Goal: Find specific page/section: Find specific page/section

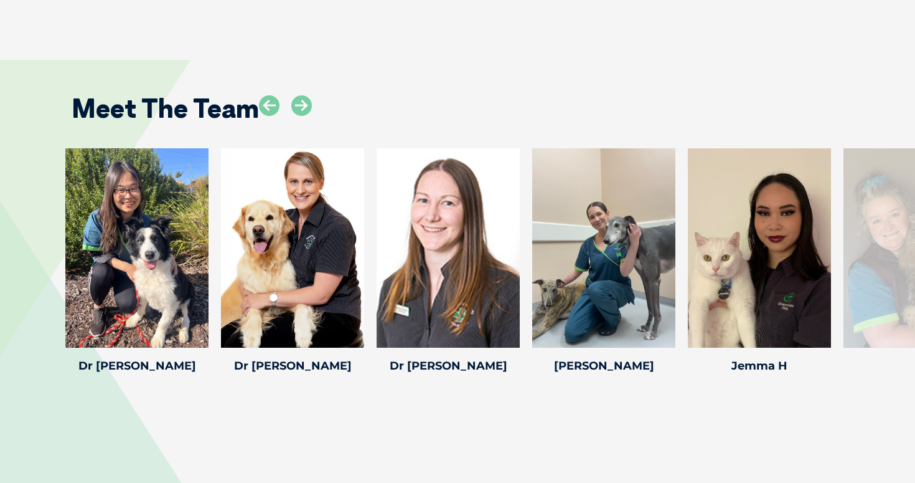
scroll to position [1724, 0]
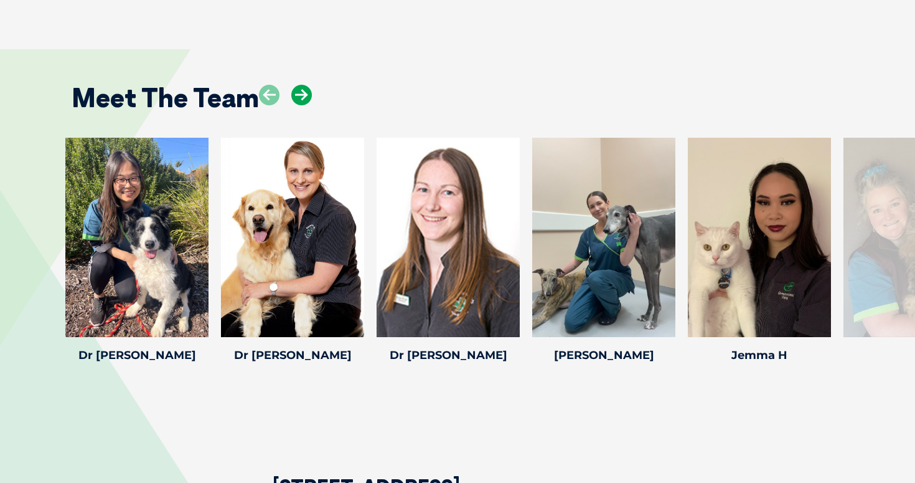
click at [305, 85] on icon at bounding box center [301, 95] width 21 height 21
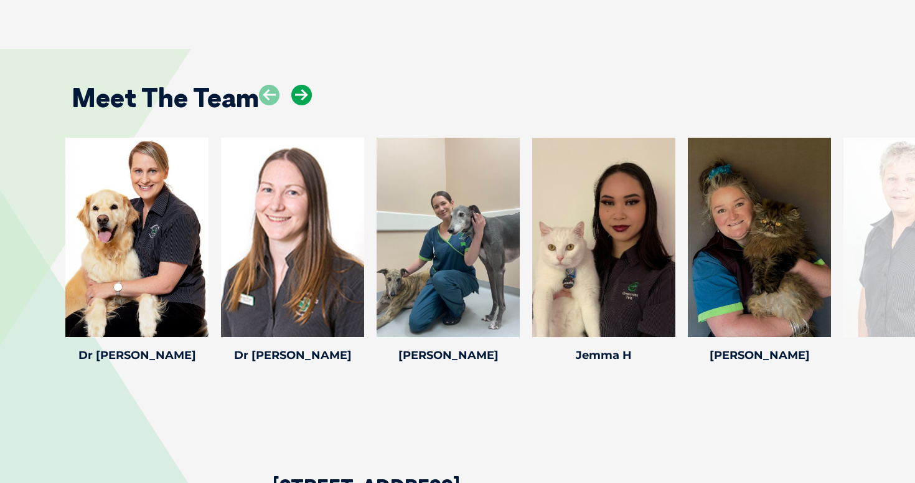
click at [305, 85] on icon at bounding box center [301, 95] width 21 height 21
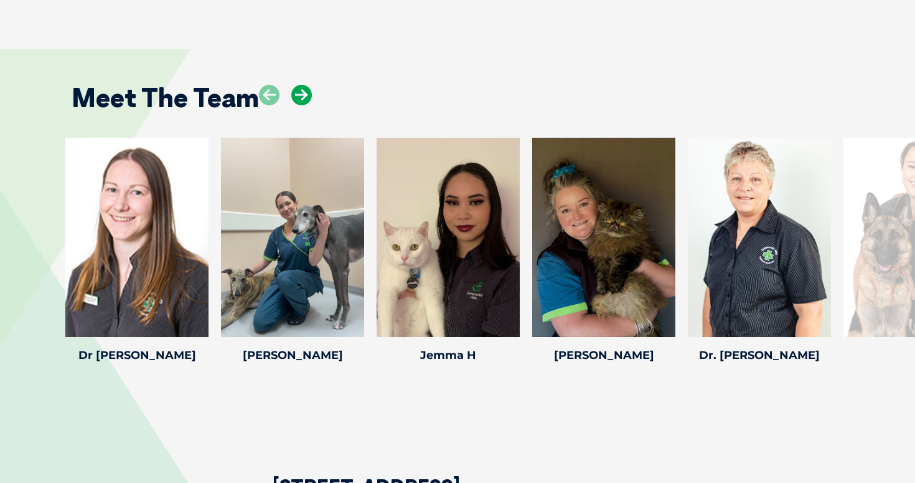
click at [305, 85] on icon at bounding box center [301, 95] width 21 height 21
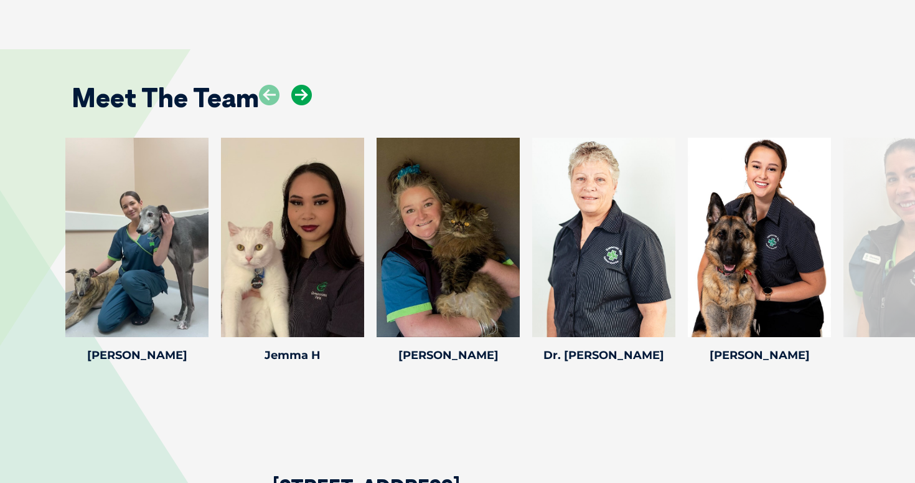
click at [305, 85] on icon at bounding box center [301, 95] width 21 height 21
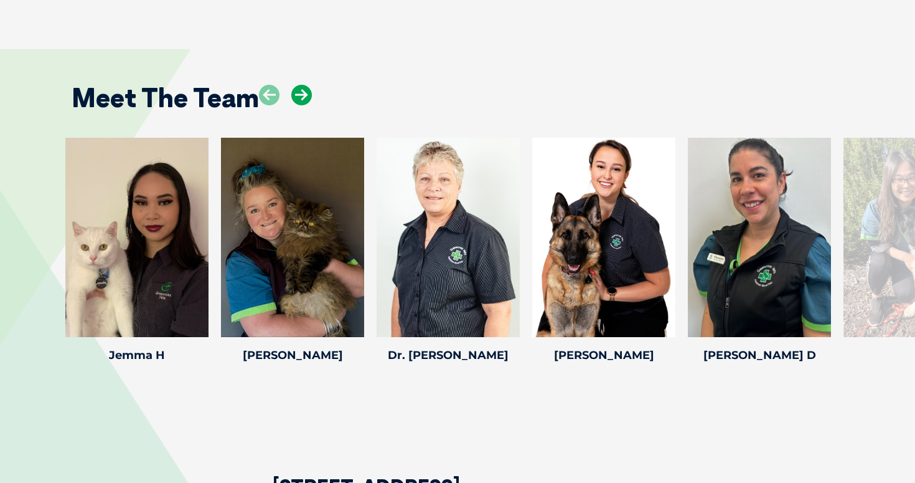
click at [305, 85] on icon at bounding box center [301, 95] width 21 height 21
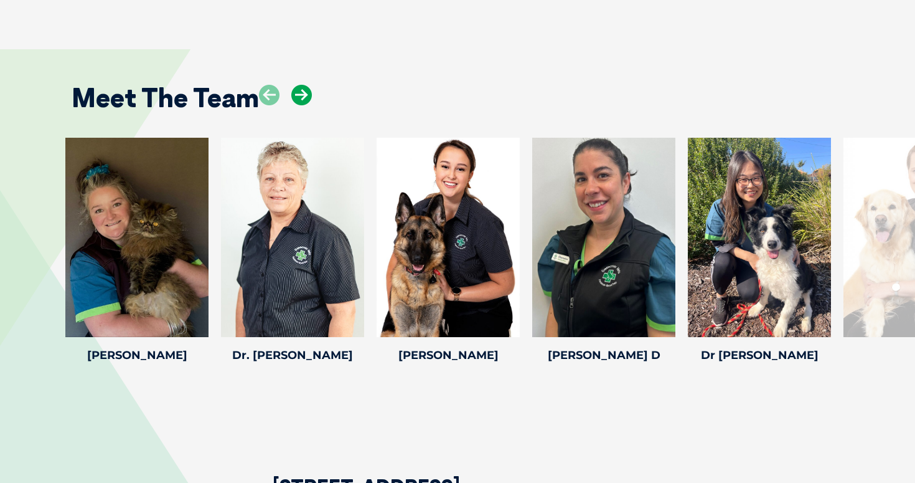
click at [305, 85] on icon at bounding box center [301, 95] width 21 height 21
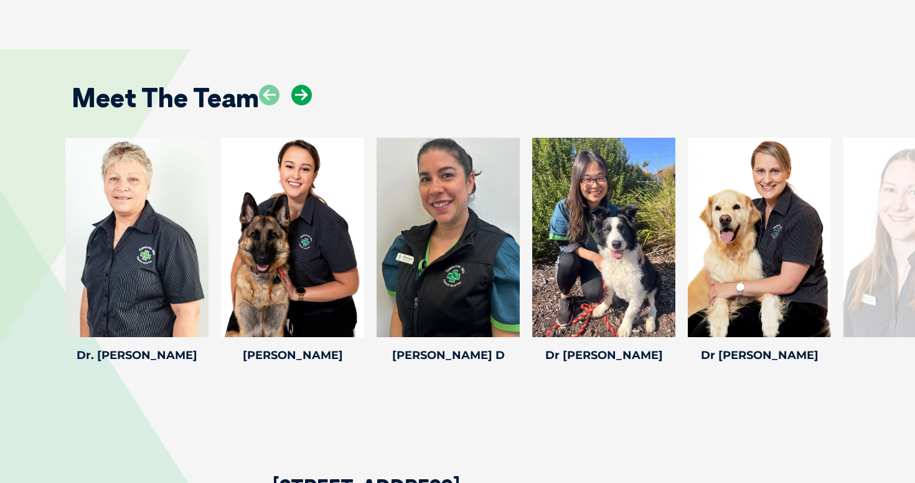
click at [305, 85] on icon at bounding box center [301, 95] width 21 height 21
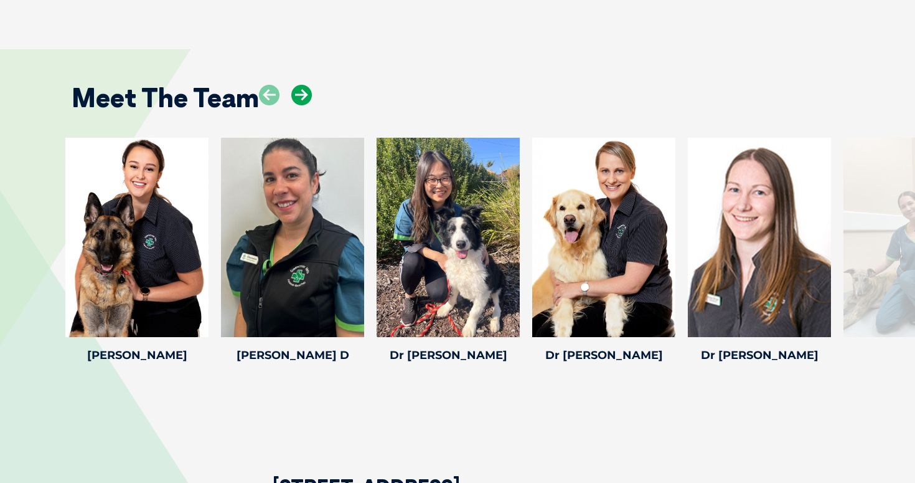
click at [305, 85] on icon at bounding box center [301, 95] width 21 height 21
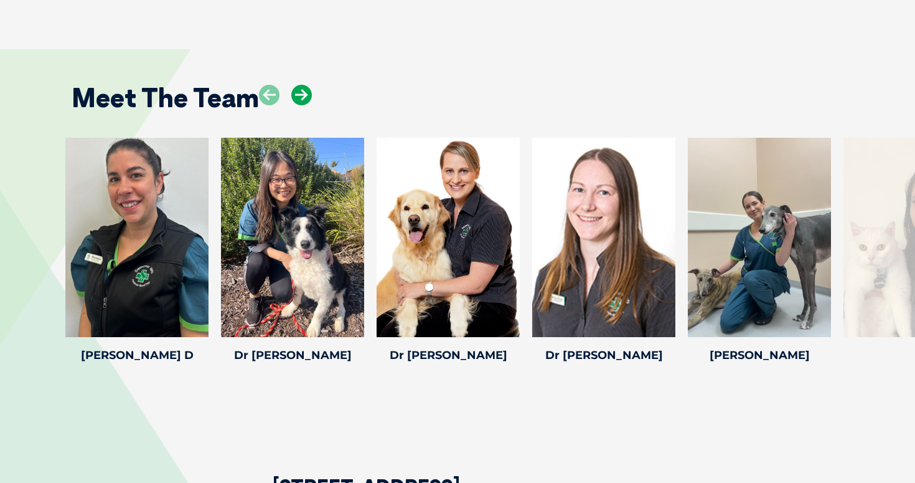
click at [305, 85] on icon at bounding box center [301, 95] width 21 height 21
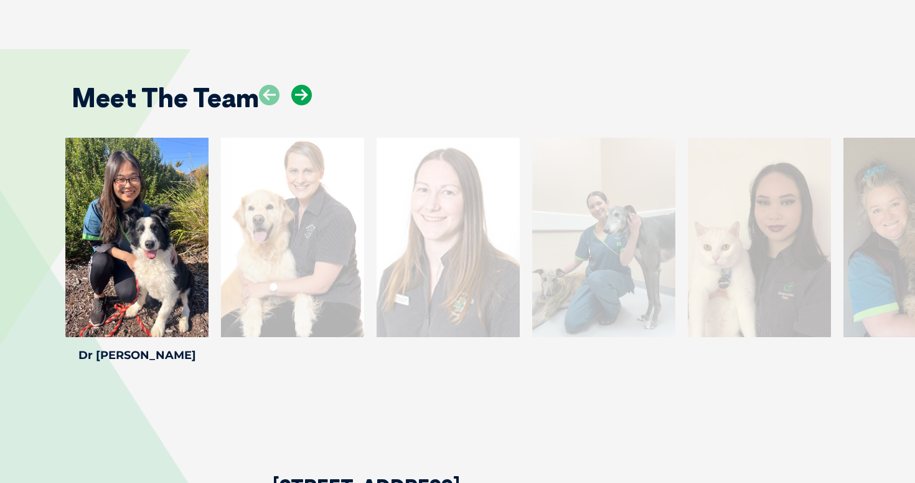
click at [305, 85] on icon at bounding box center [301, 95] width 21 height 21
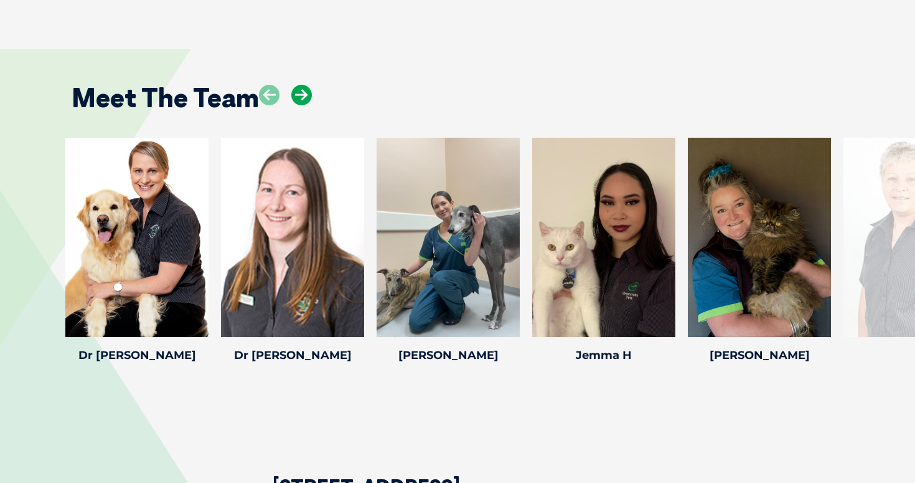
click at [305, 85] on icon at bounding box center [301, 95] width 21 height 21
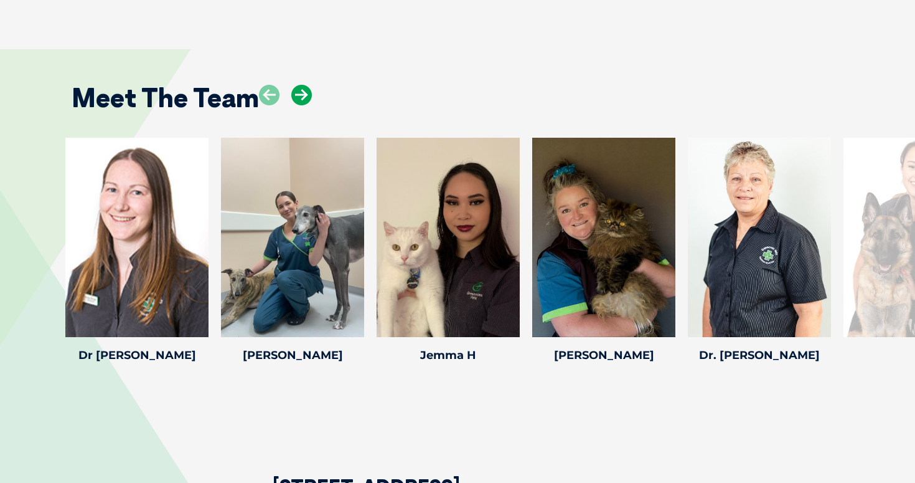
click at [305, 85] on icon at bounding box center [301, 95] width 21 height 21
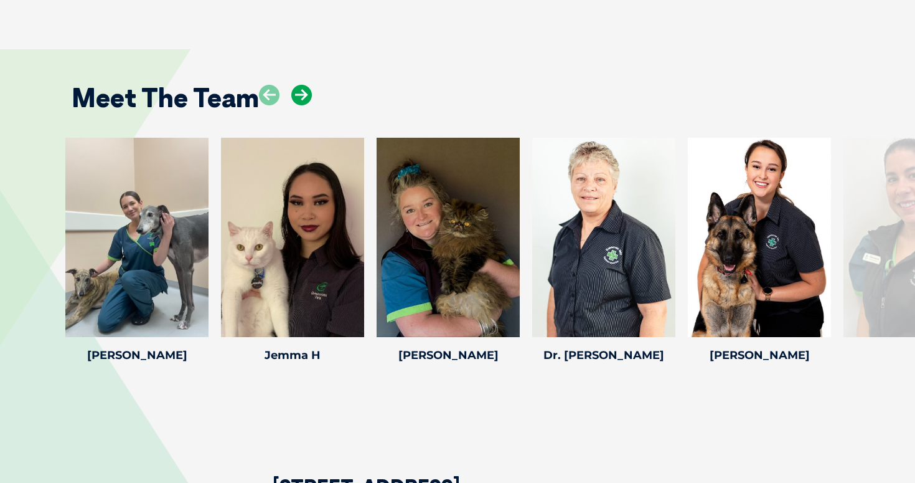
click at [305, 85] on icon at bounding box center [301, 95] width 21 height 21
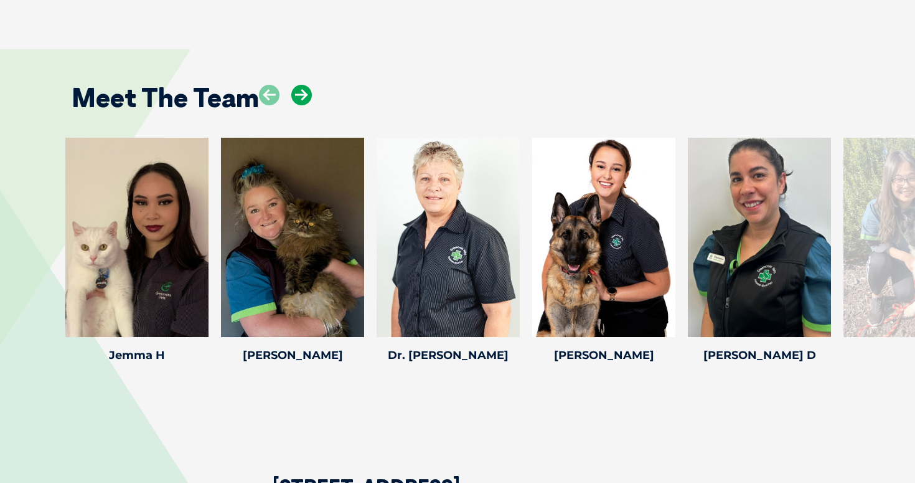
click at [305, 85] on icon at bounding box center [301, 95] width 21 height 21
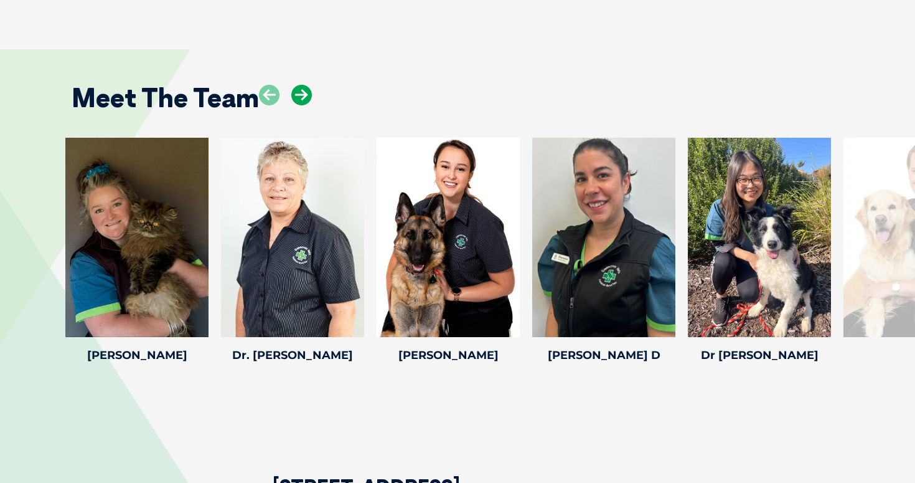
click at [305, 85] on icon at bounding box center [301, 95] width 21 height 21
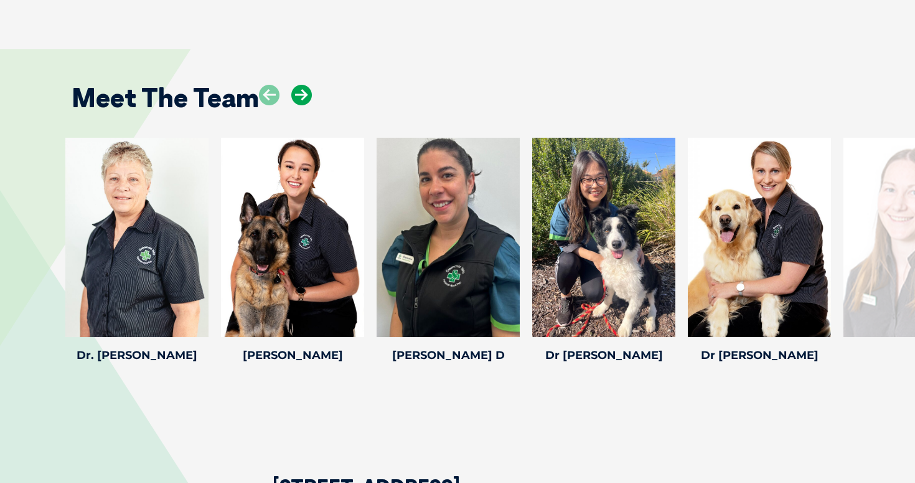
click at [305, 85] on icon at bounding box center [301, 95] width 21 height 21
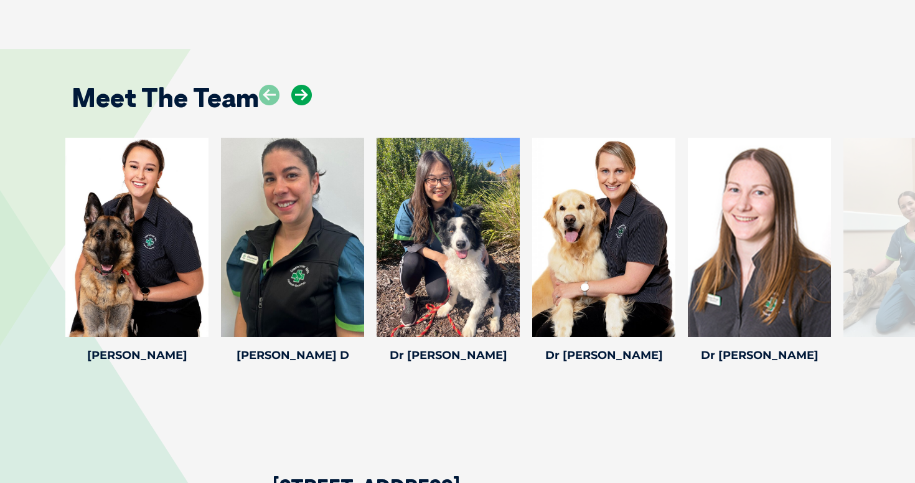
click at [305, 85] on icon at bounding box center [301, 95] width 21 height 21
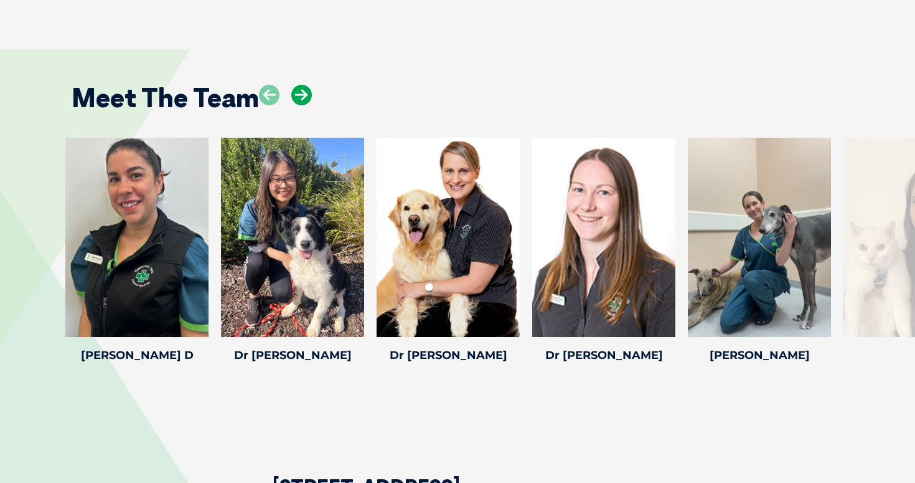
click at [305, 85] on icon at bounding box center [301, 95] width 21 height 21
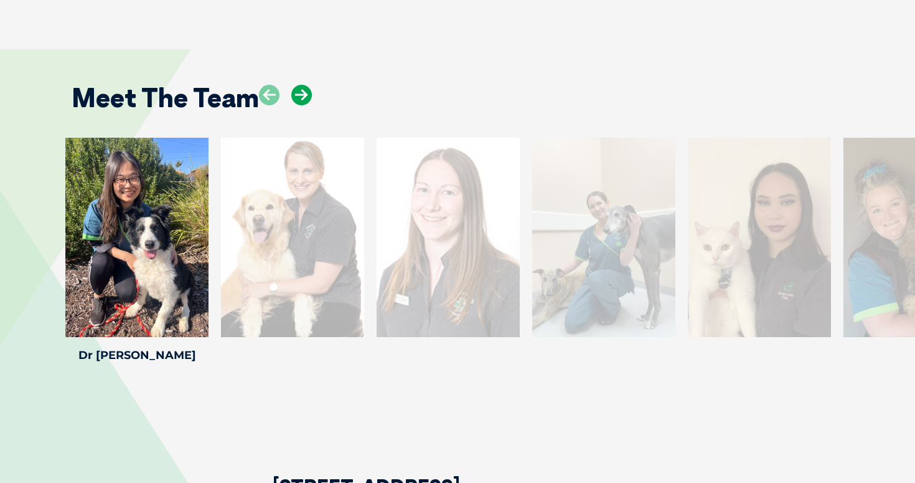
click at [308, 85] on icon at bounding box center [301, 95] width 21 height 21
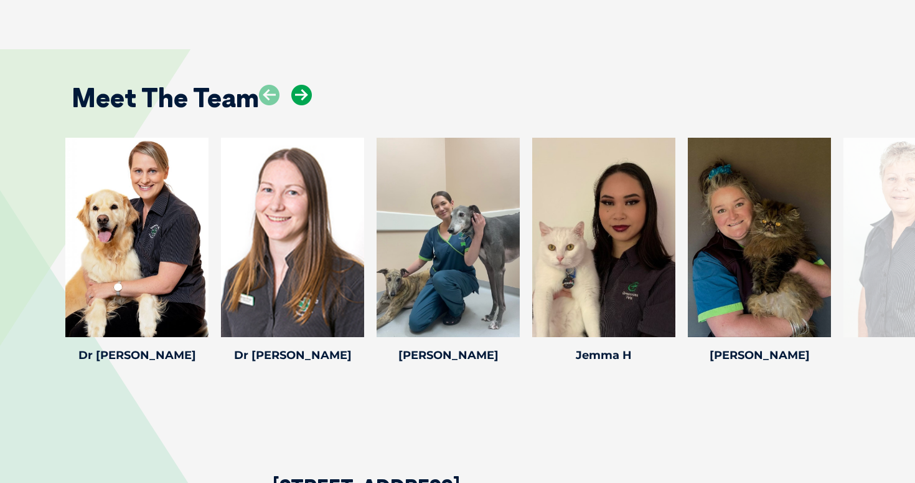
click at [307, 85] on icon at bounding box center [301, 95] width 21 height 21
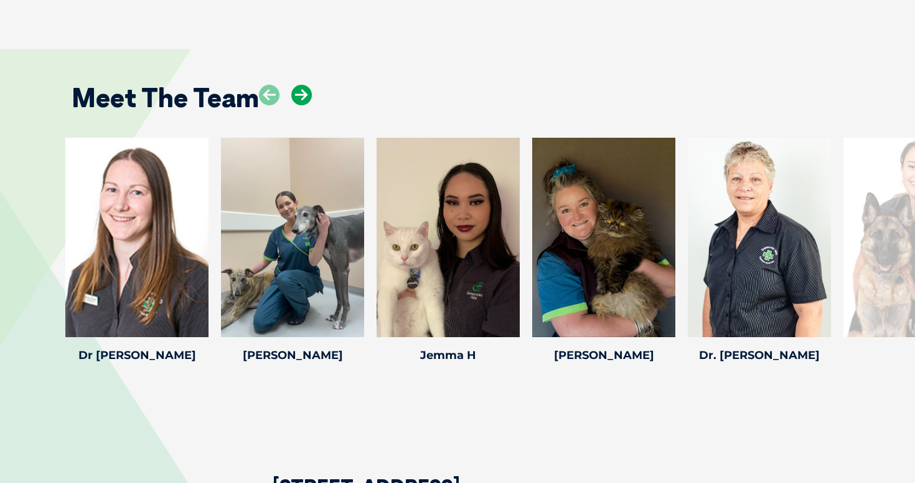
click at [307, 85] on icon at bounding box center [301, 95] width 21 height 21
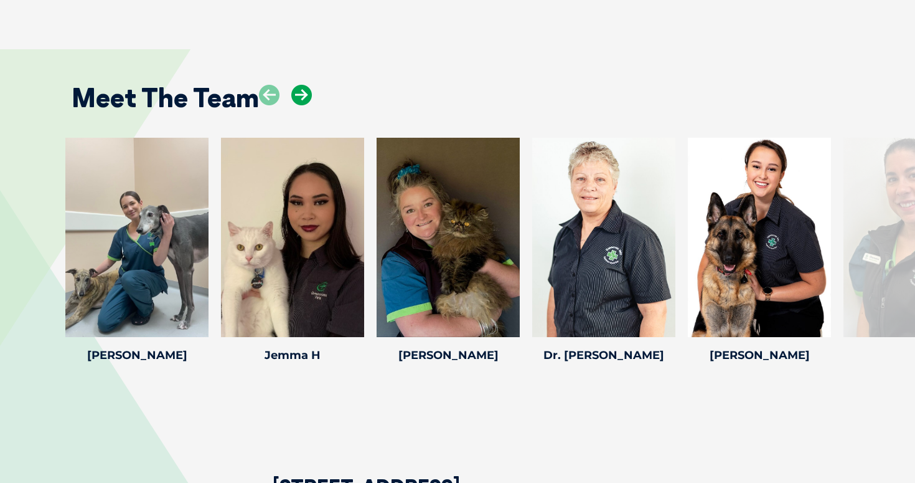
click at [307, 85] on icon at bounding box center [301, 95] width 21 height 21
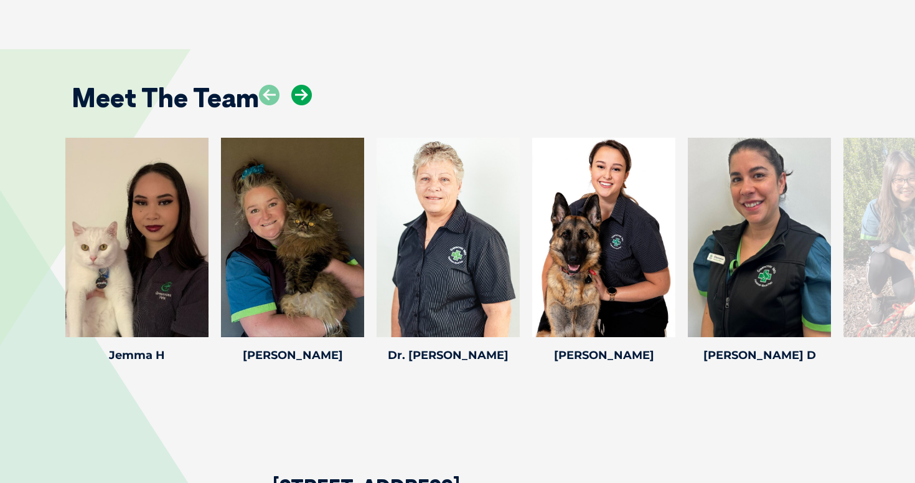
click at [307, 85] on icon at bounding box center [301, 95] width 21 height 21
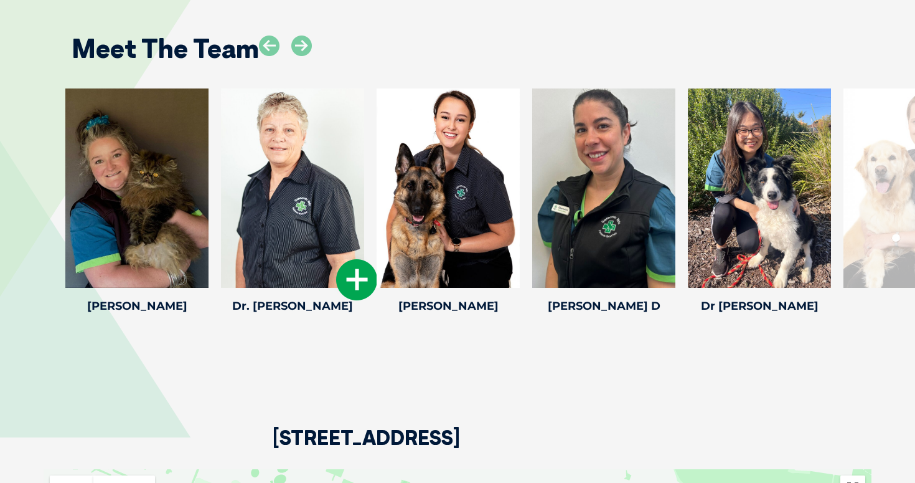
scroll to position [1791, 0]
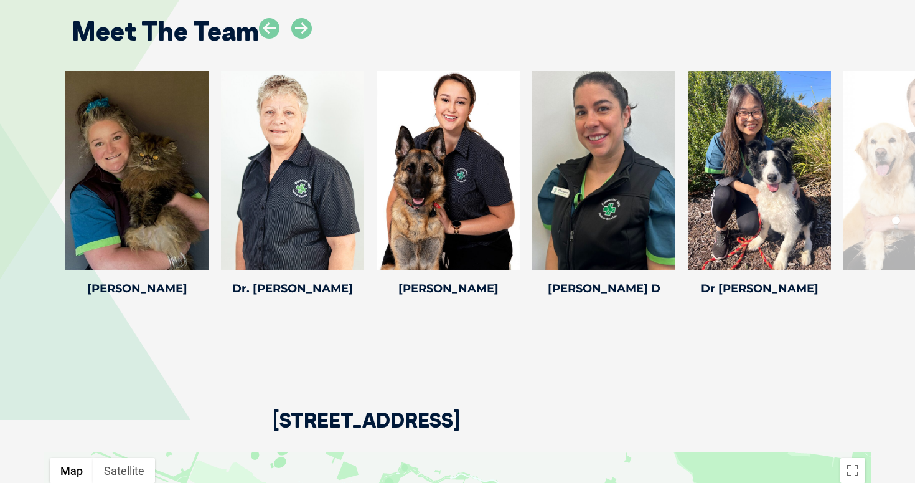
drag, startPoint x: 274, startPoint y: 390, endPoint x: 843, endPoint y: 387, distance: 569.2
click at [843, 387] on div "794 Burwood Highway, Ferntree Gully VIC 3156" at bounding box center [458, 375] width 828 height 151
copy h2 "794 Burwood Highway, Ferntree Gully VIC 3156"
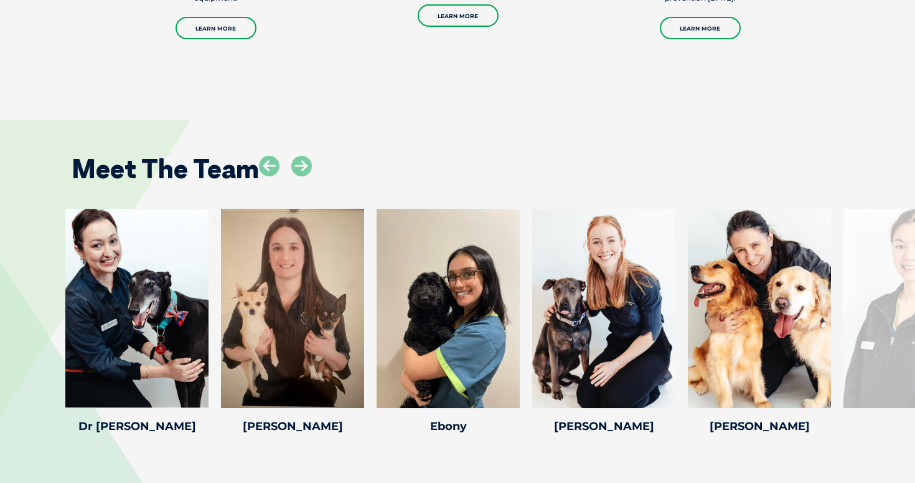
scroll to position [1607, 0]
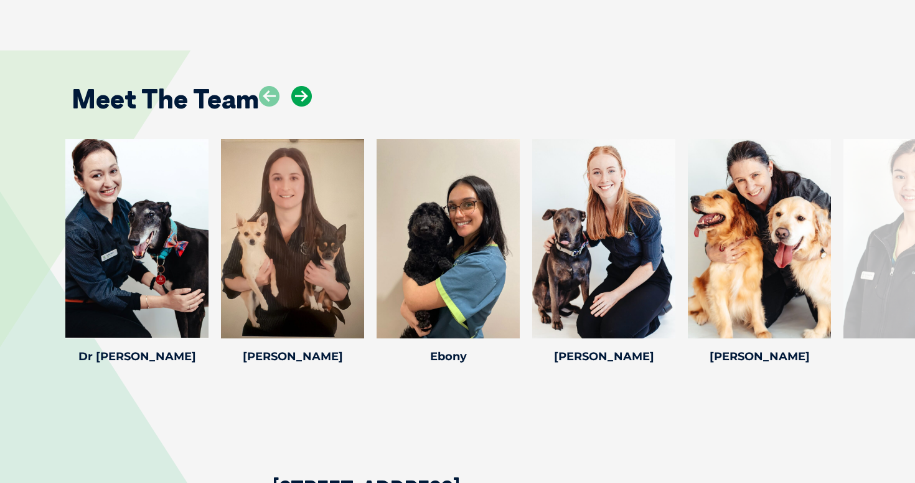
click at [302, 86] on icon at bounding box center [301, 96] width 21 height 21
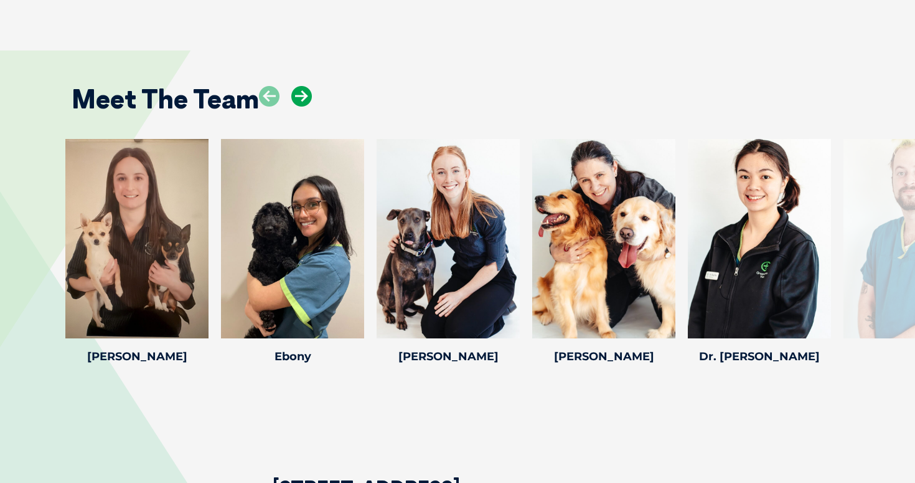
click at [302, 86] on icon at bounding box center [301, 96] width 21 height 21
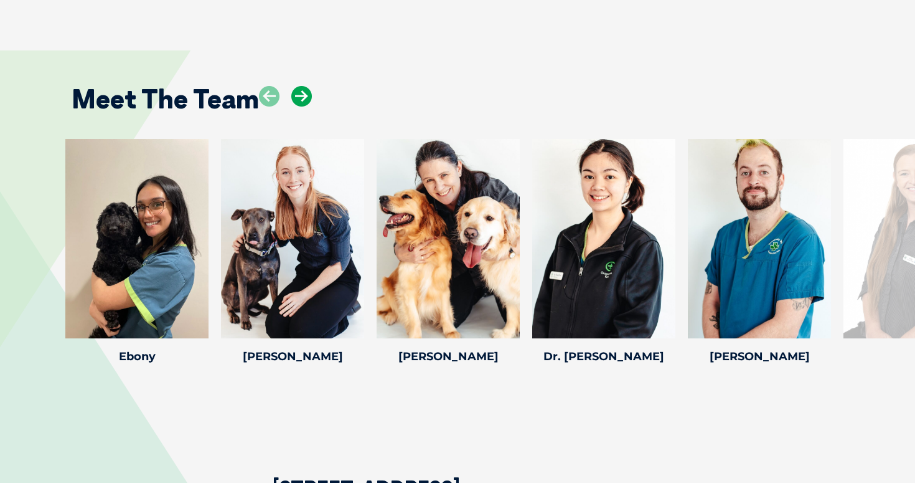
click at [302, 86] on icon at bounding box center [301, 96] width 21 height 21
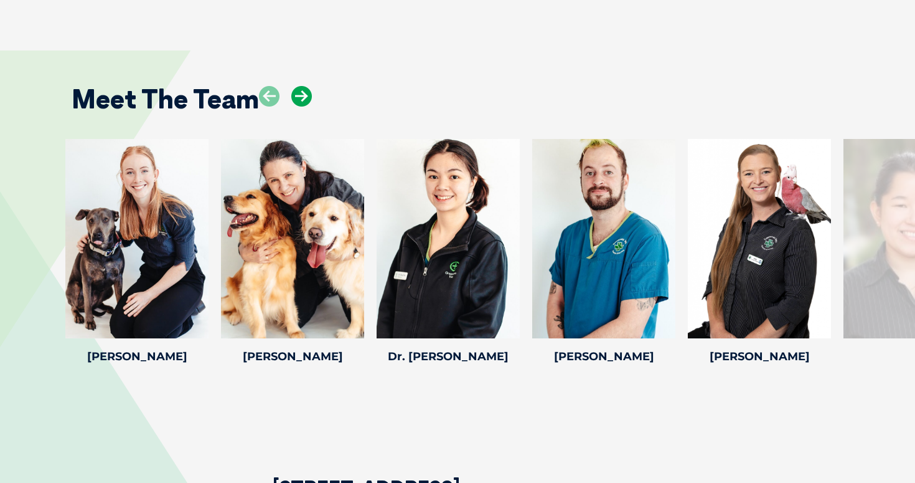
click at [302, 86] on icon at bounding box center [301, 96] width 21 height 21
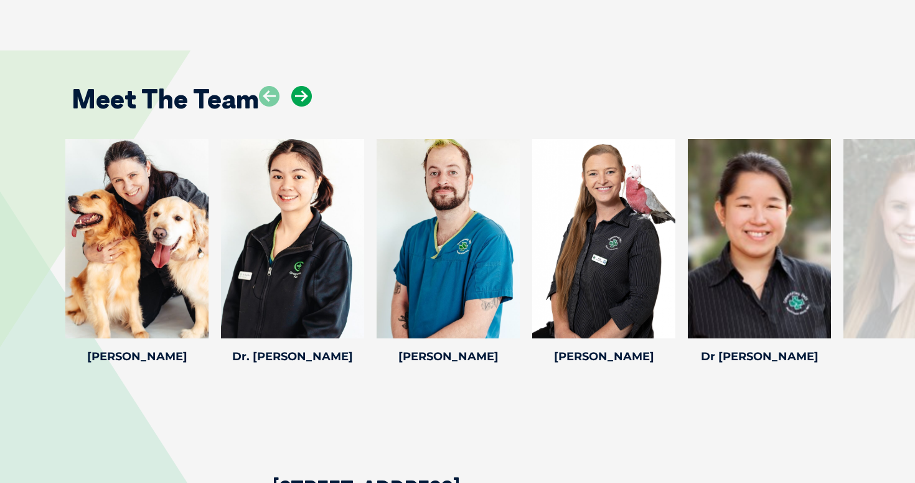
click at [302, 86] on icon at bounding box center [301, 96] width 21 height 21
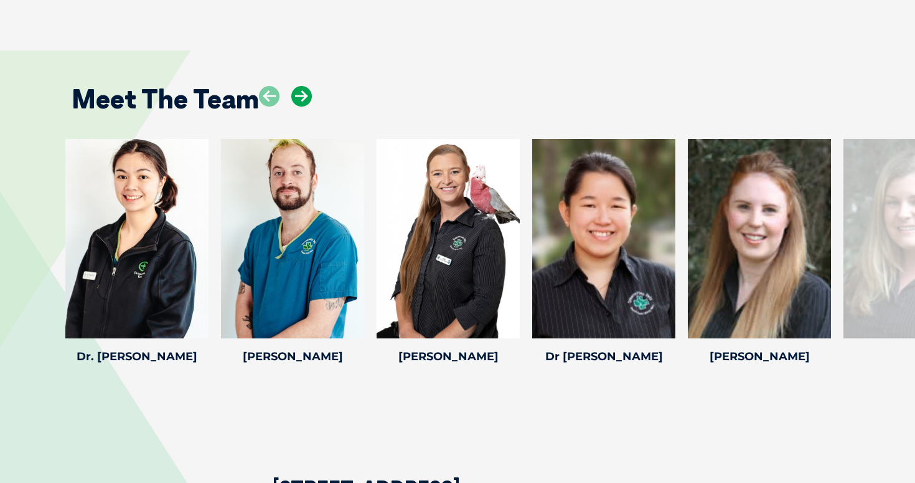
click at [302, 86] on icon at bounding box center [301, 96] width 21 height 21
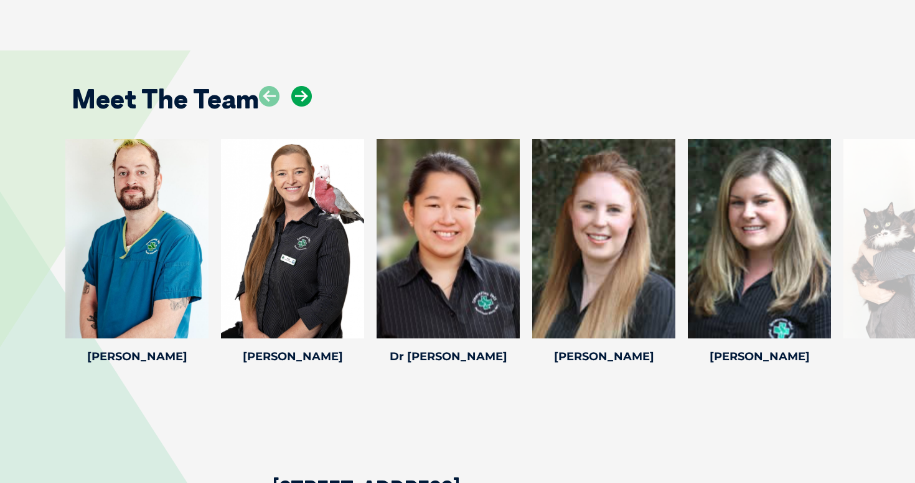
click at [302, 86] on icon at bounding box center [301, 96] width 21 height 21
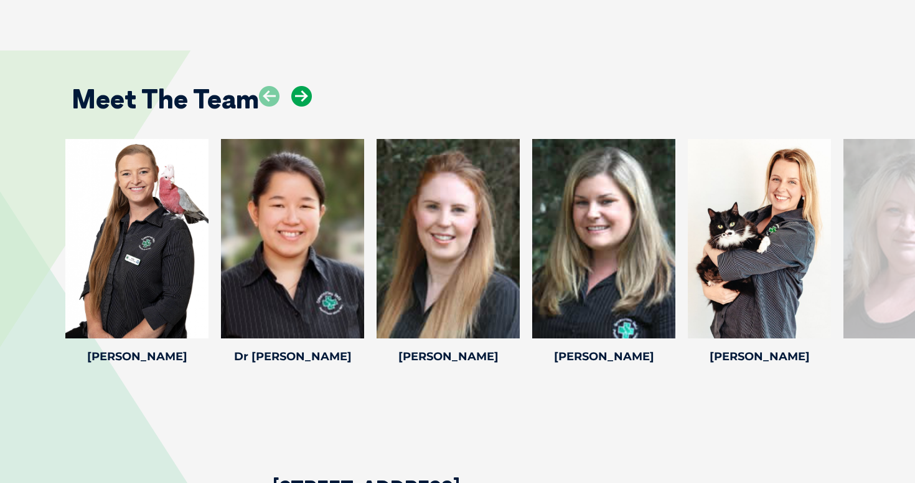
click at [302, 86] on icon at bounding box center [301, 96] width 21 height 21
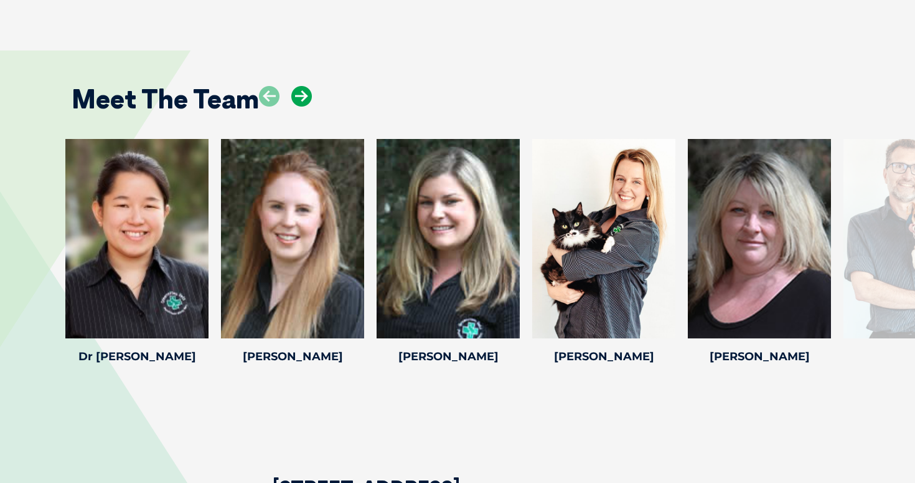
click at [302, 86] on icon at bounding box center [301, 96] width 21 height 21
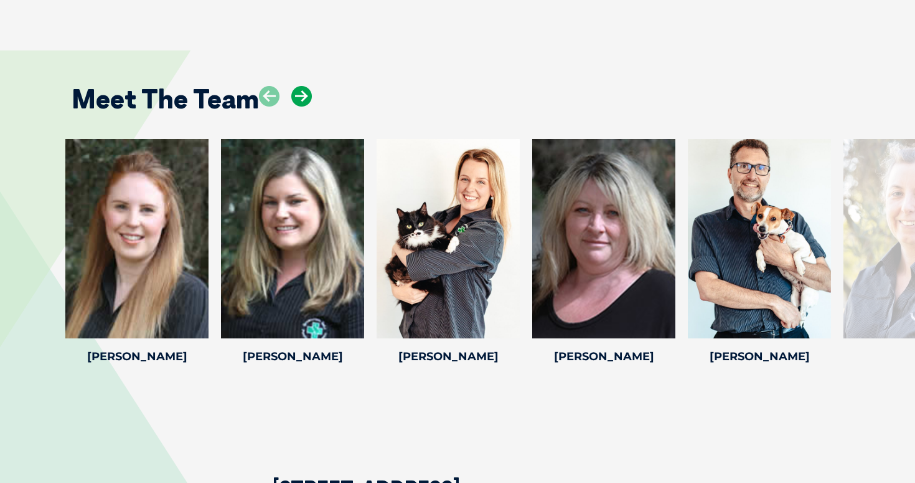
click at [302, 86] on icon at bounding box center [301, 96] width 21 height 21
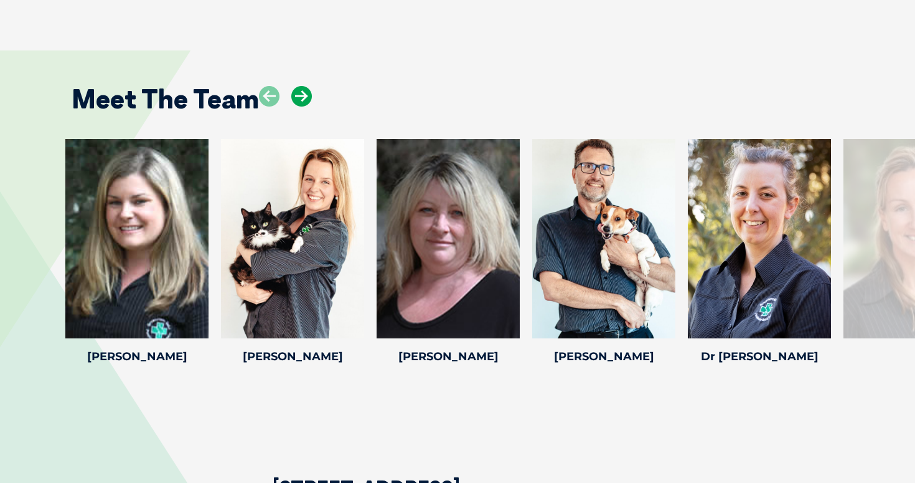
click at [301, 86] on icon at bounding box center [301, 96] width 21 height 21
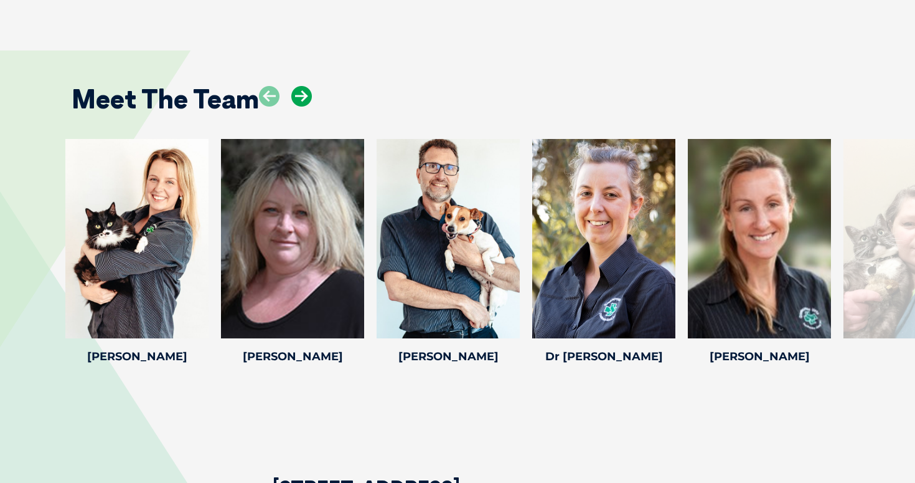
click at [301, 86] on icon at bounding box center [301, 96] width 21 height 21
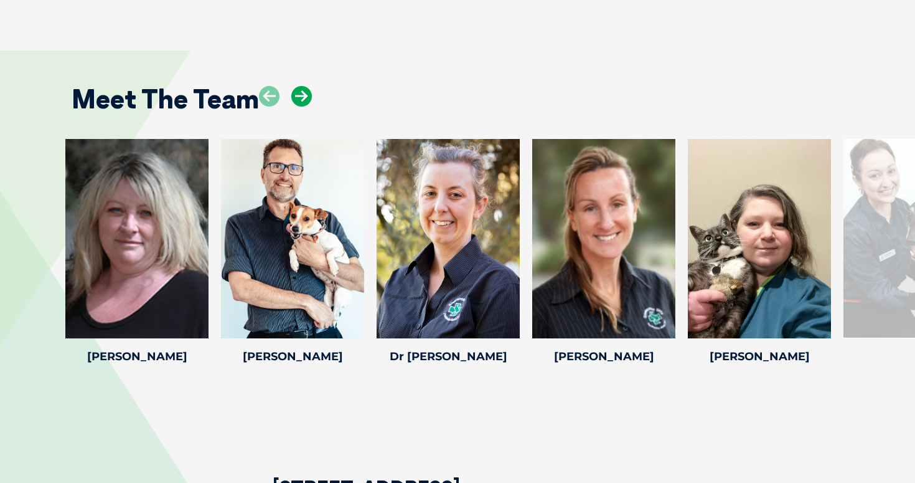
click at [301, 86] on icon at bounding box center [301, 96] width 21 height 21
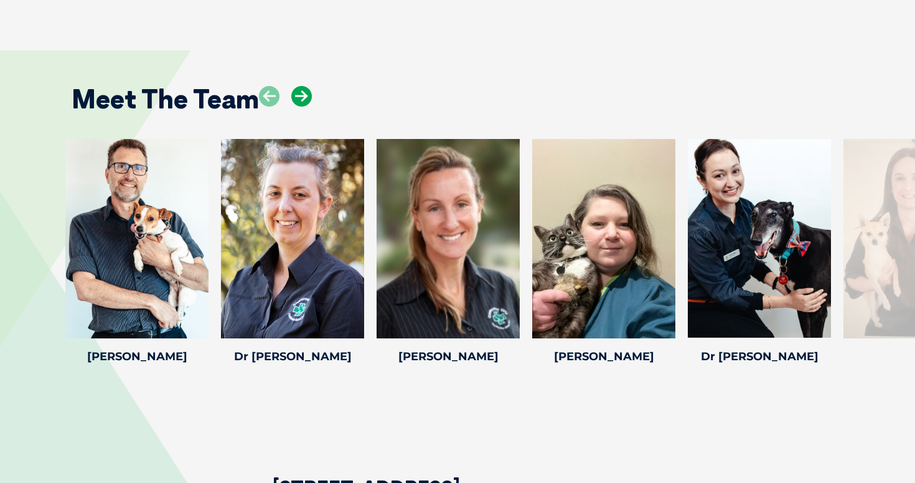
click at [301, 86] on icon at bounding box center [301, 96] width 21 height 21
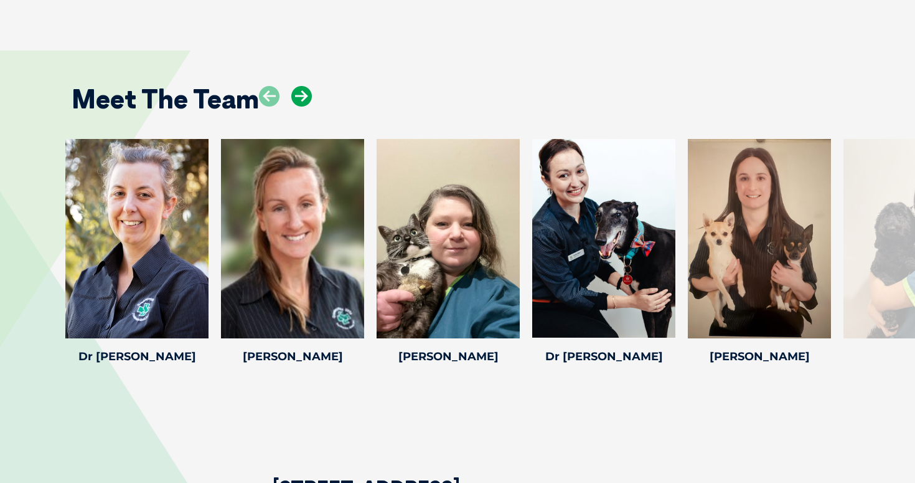
click at [301, 86] on icon at bounding box center [301, 96] width 21 height 21
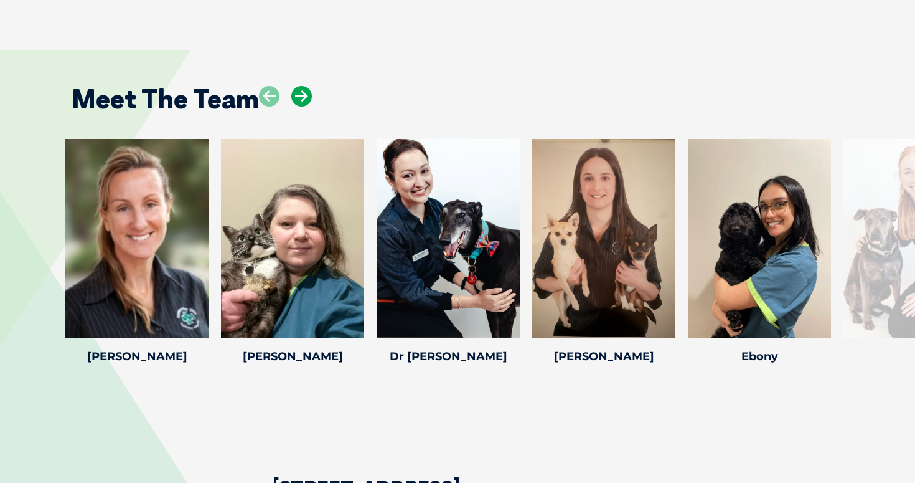
click at [301, 86] on icon at bounding box center [301, 96] width 21 height 21
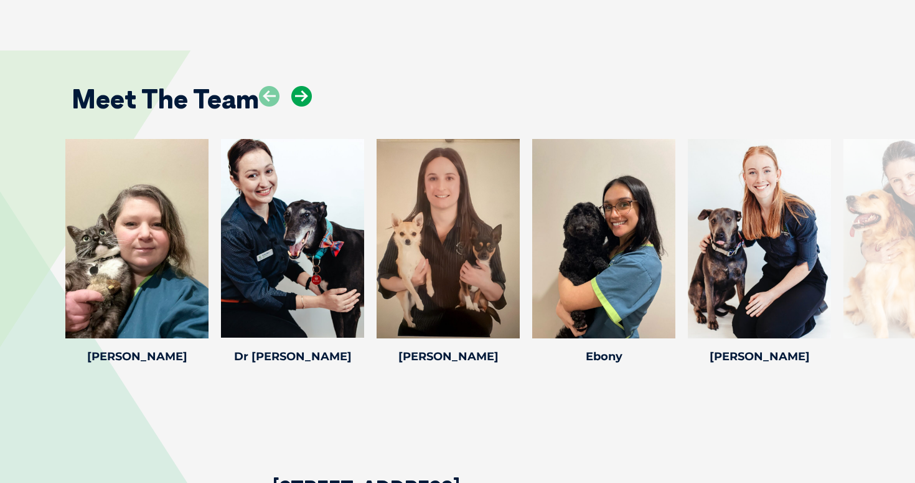
click at [301, 86] on icon at bounding box center [301, 96] width 21 height 21
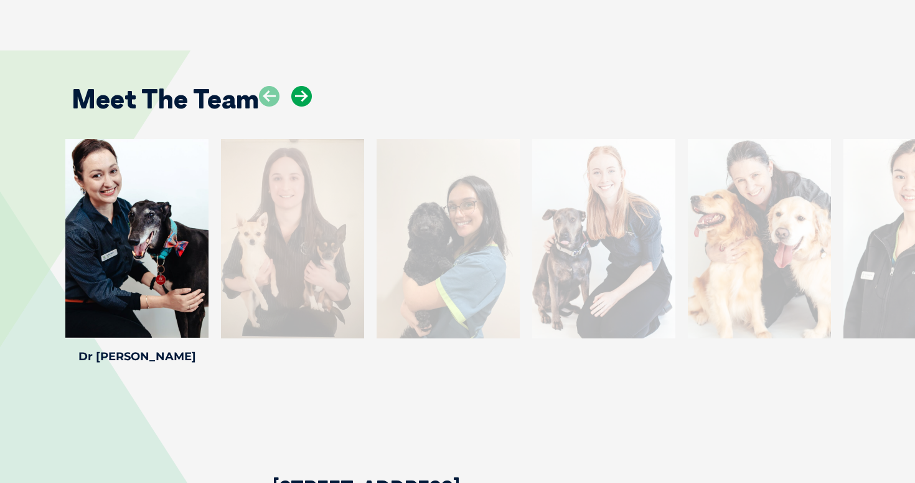
click at [302, 86] on icon at bounding box center [301, 96] width 21 height 21
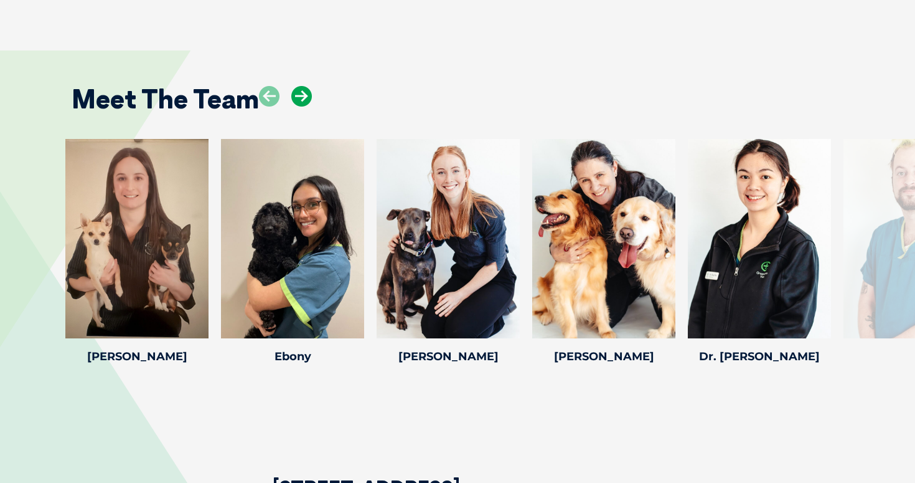
click at [302, 86] on icon at bounding box center [301, 96] width 21 height 21
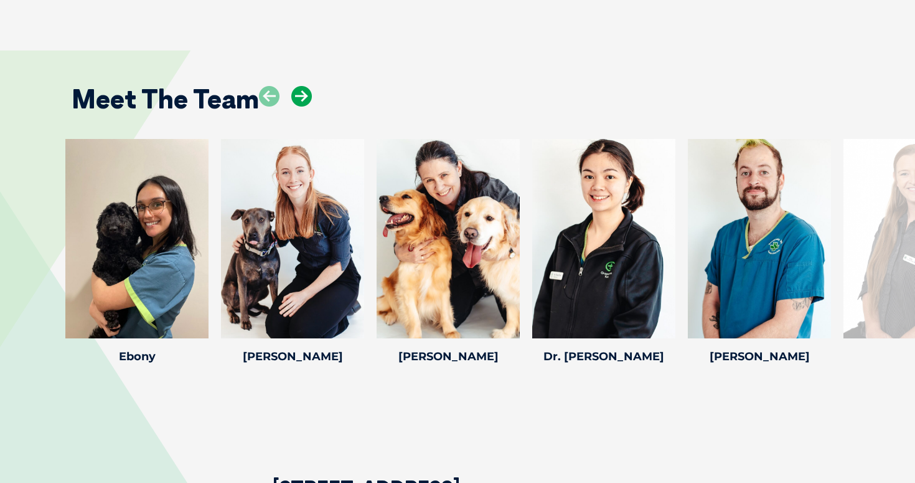
click at [302, 86] on icon at bounding box center [301, 96] width 21 height 21
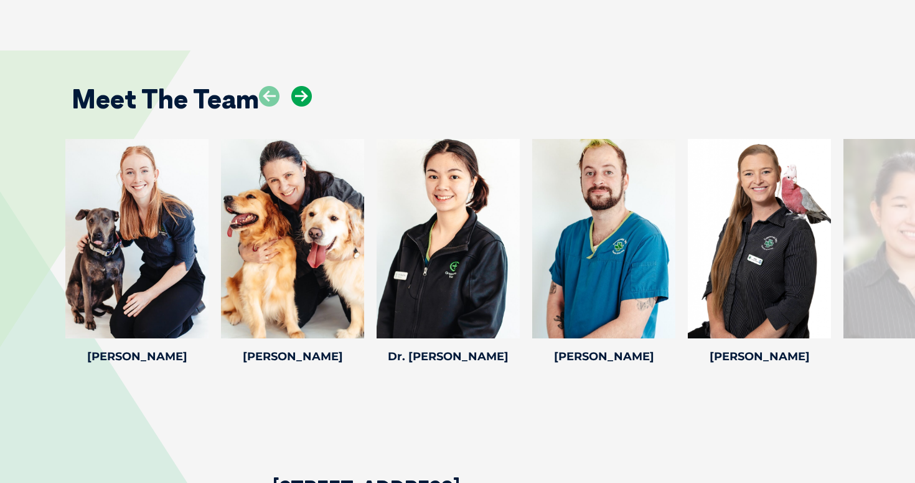
click at [302, 86] on icon at bounding box center [301, 96] width 21 height 21
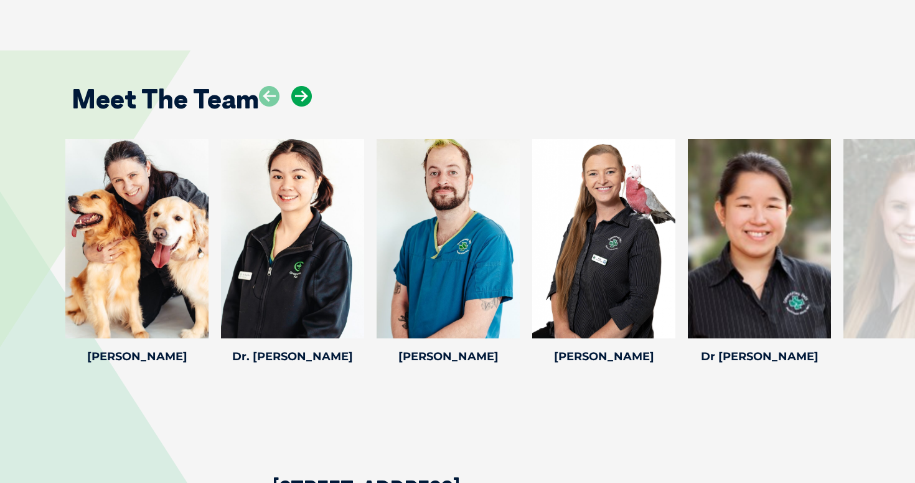
click at [302, 86] on icon at bounding box center [301, 96] width 21 height 21
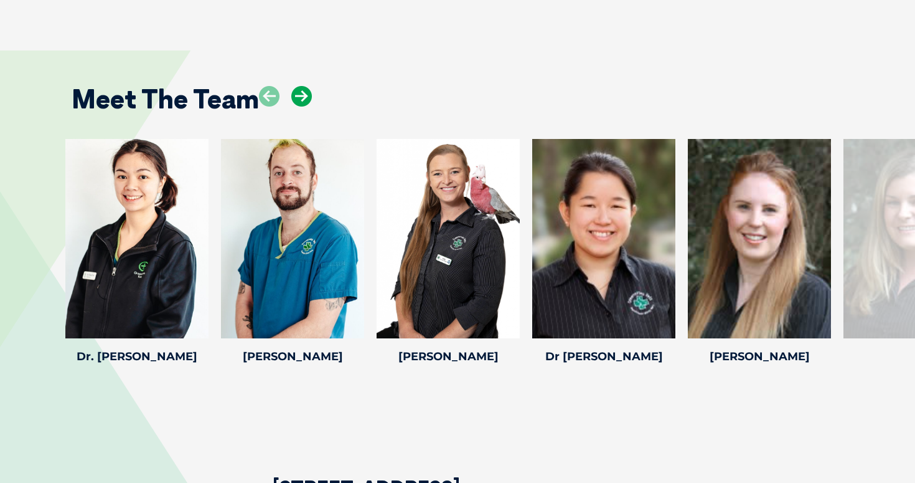
click at [302, 86] on icon at bounding box center [301, 96] width 21 height 21
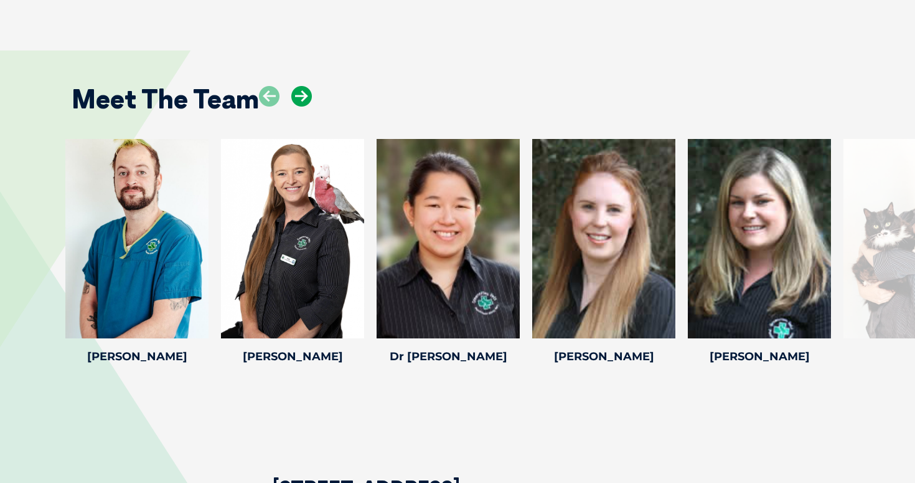
click at [302, 86] on icon at bounding box center [301, 96] width 21 height 21
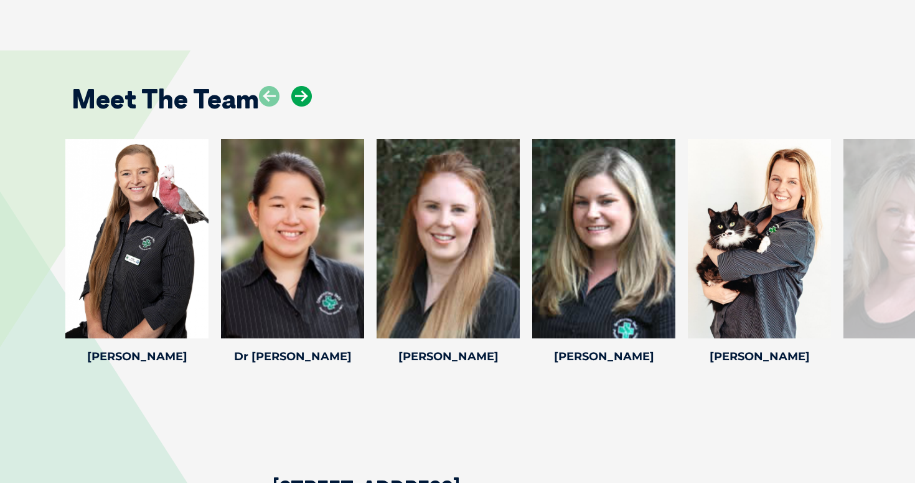
click at [302, 86] on icon at bounding box center [301, 96] width 21 height 21
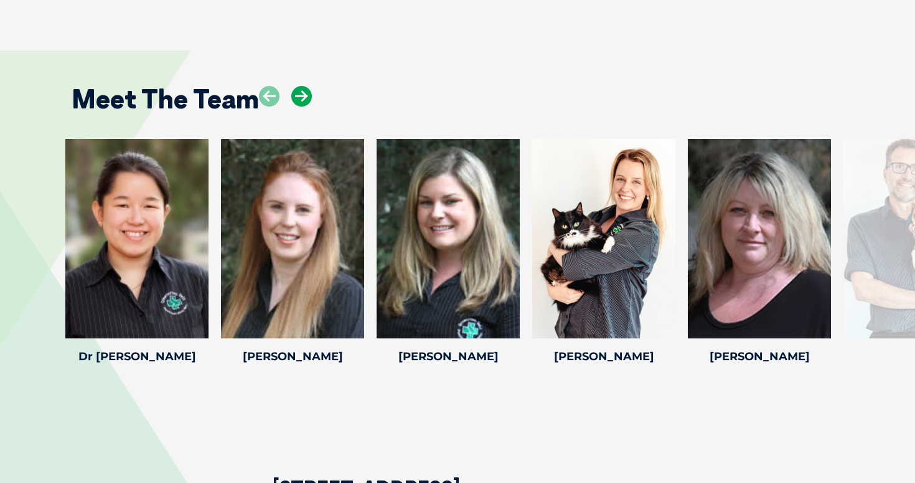
click at [302, 86] on icon at bounding box center [301, 96] width 21 height 21
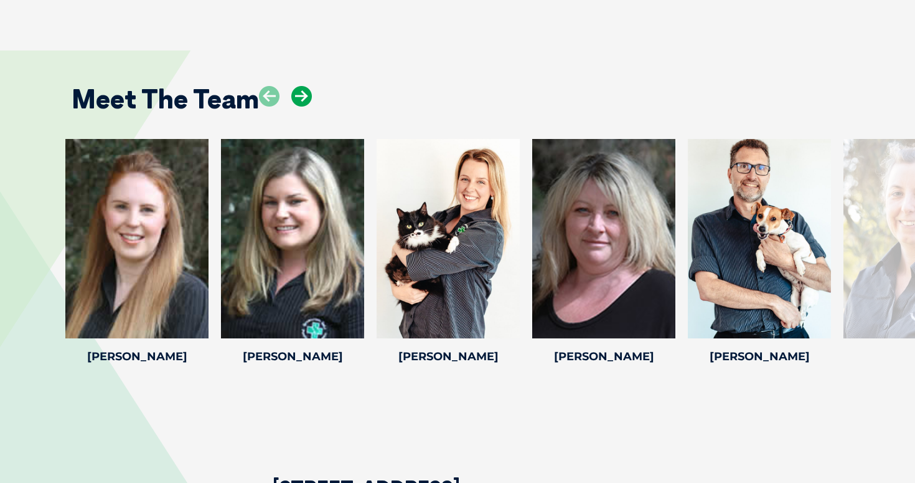
click at [302, 86] on icon at bounding box center [301, 96] width 21 height 21
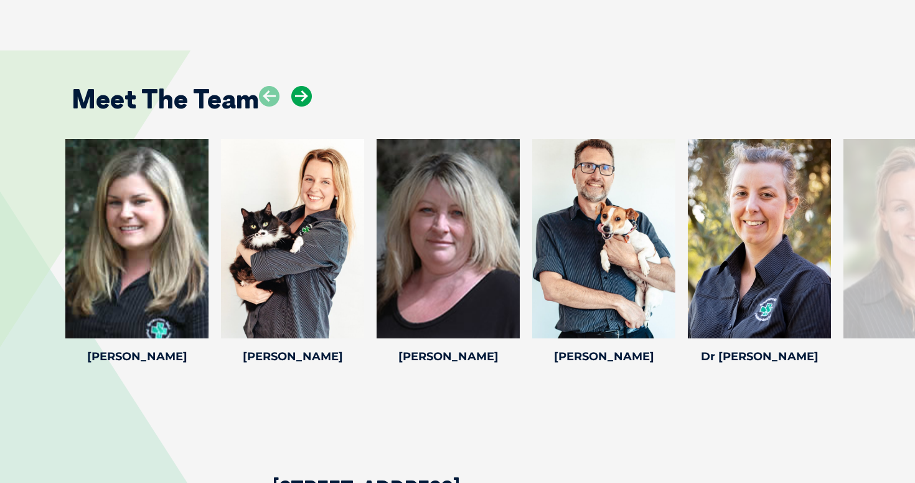
click at [302, 86] on icon at bounding box center [301, 96] width 21 height 21
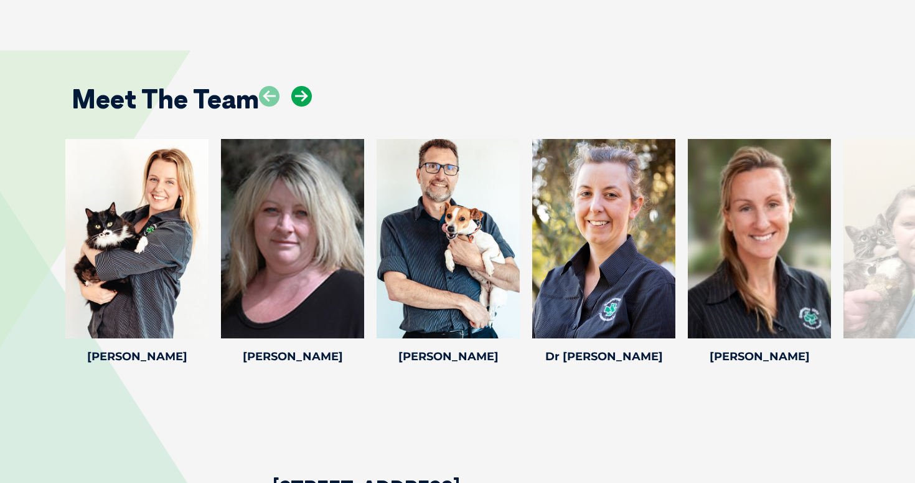
click at [302, 86] on icon at bounding box center [301, 96] width 21 height 21
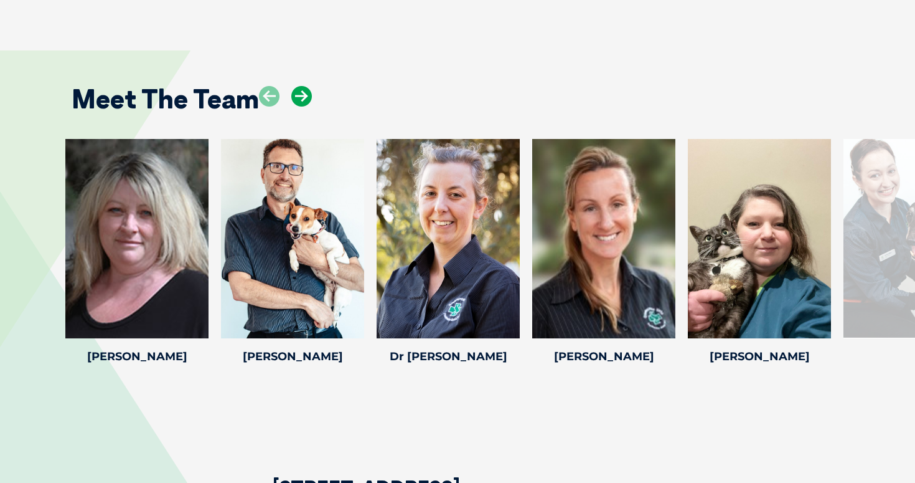
click at [302, 86] on icon at bounding box center [301, 96] width 21 height 21
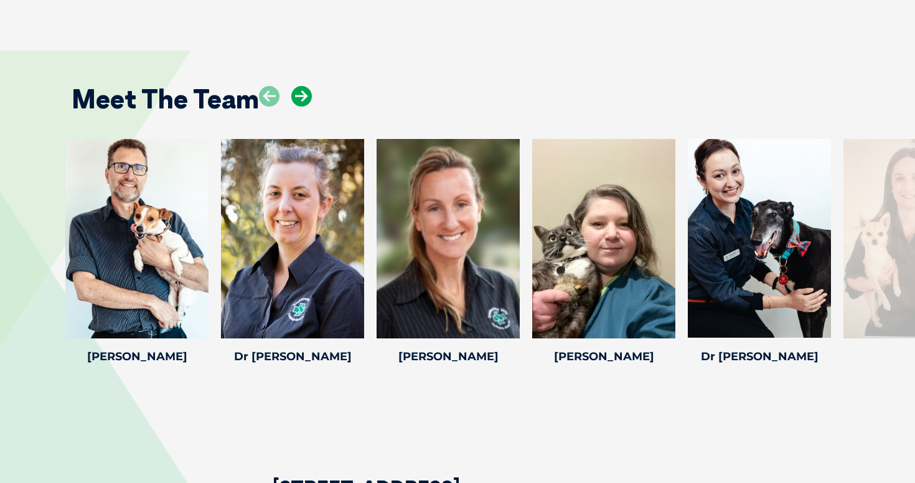
click at [302, 86] on icon at bounding box center [301, 96] width 21 height 21
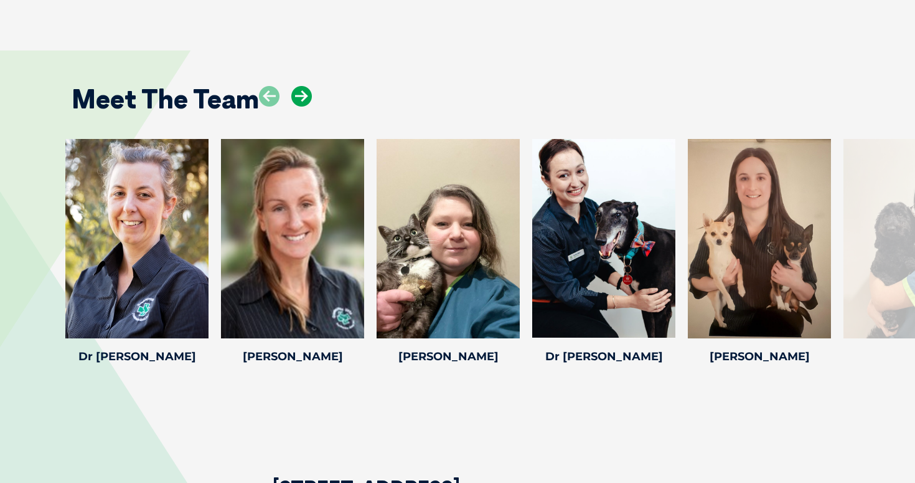
click at [302, 86] on icon at bounding box center [301, 96] width 21 height 21
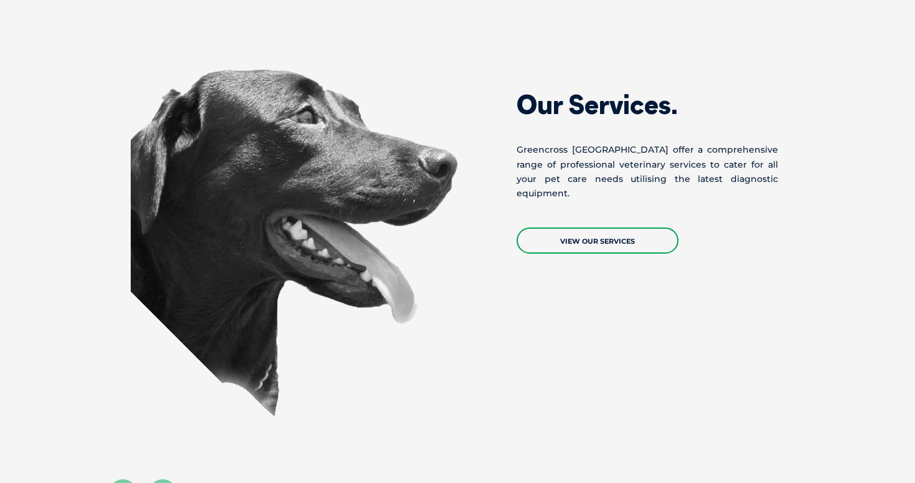
scroll to position [755, 0]
